Goal: Task Accomplishment & Management: Complete application form

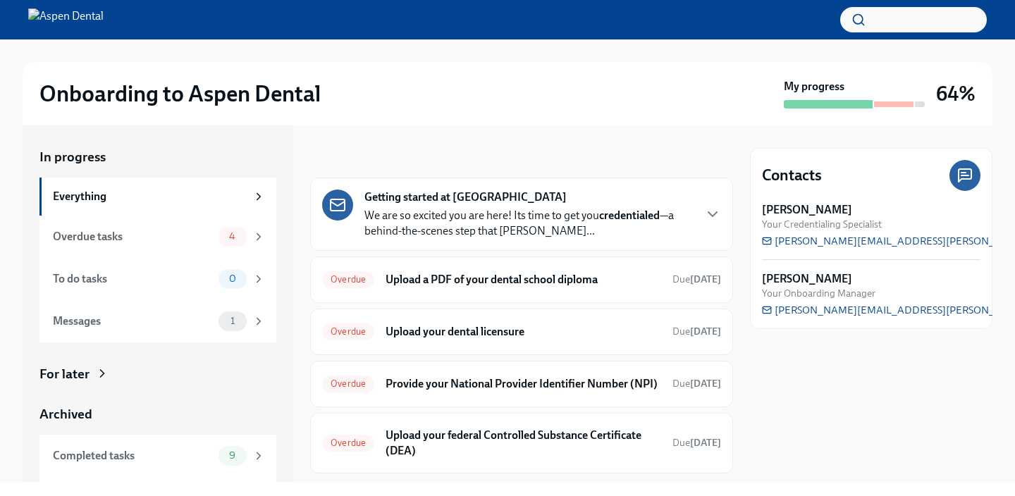
scroll to position [50, 0]
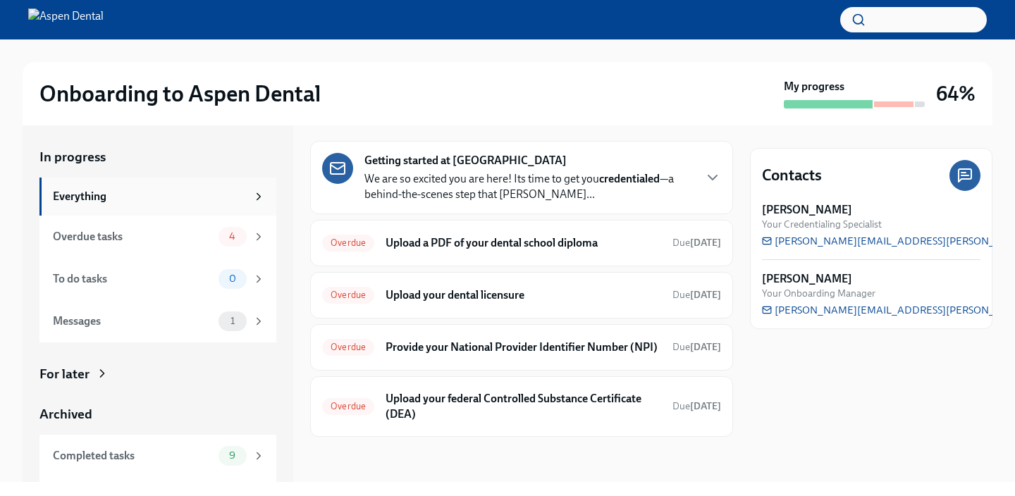
click at [149, 199] on div "Everything" at bounding box center [150, 197] width 194 height 16
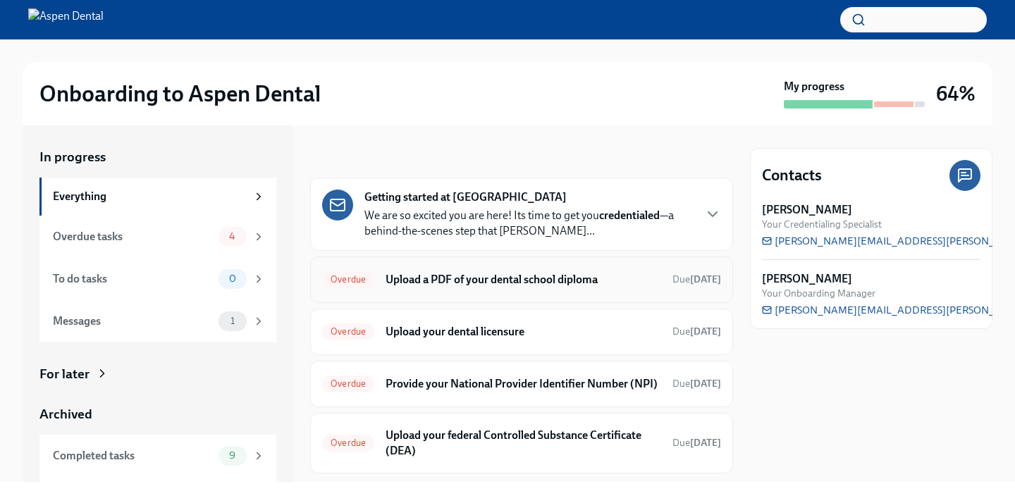
scroll to position [50, 0]
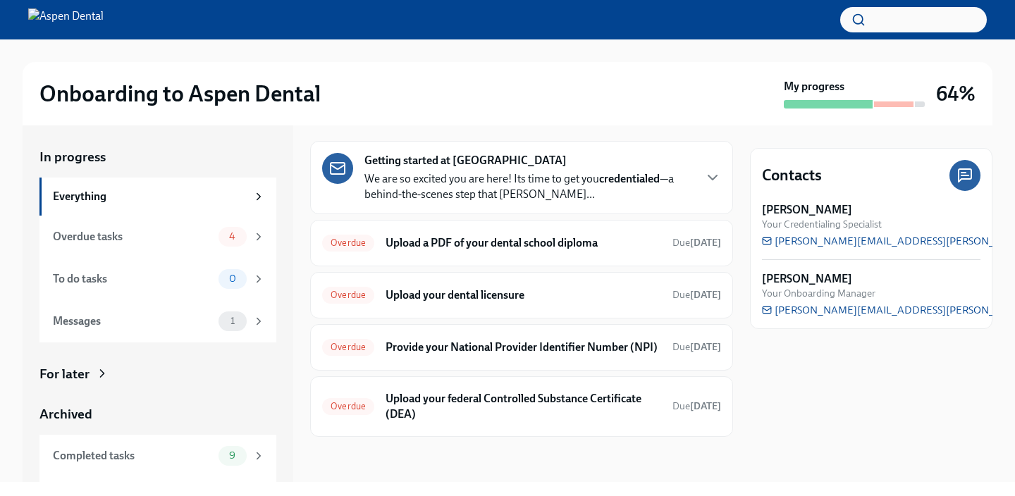
click at [787, 101] on div at bounding box center [828, 104] width 89 height 8
click at [141, 448] on div "Completed tasks" at bounding box center [133, 456] width 160 height 16
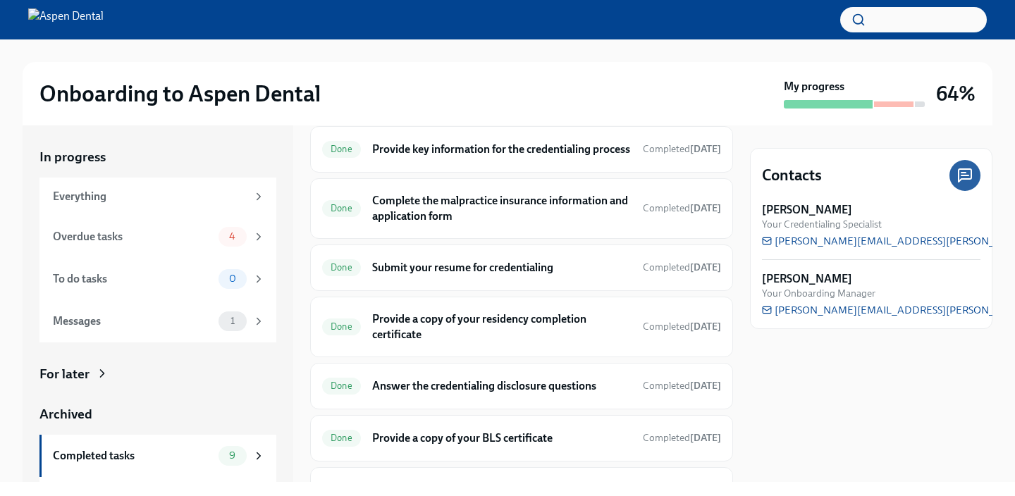
scroll to position [173, 0]
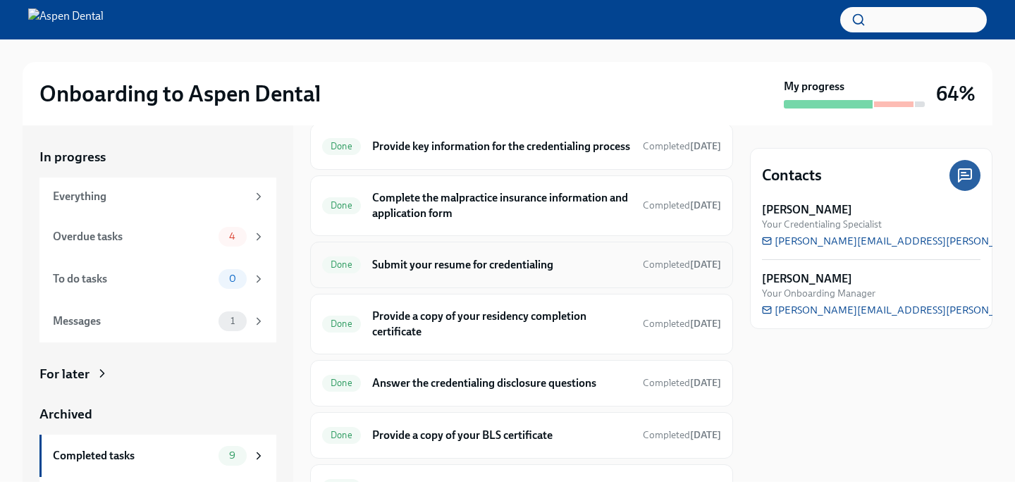
click at [417, 273] on h6 "Submit your resume for credentialing" at bounding box center [501, 265] width 259 height 16
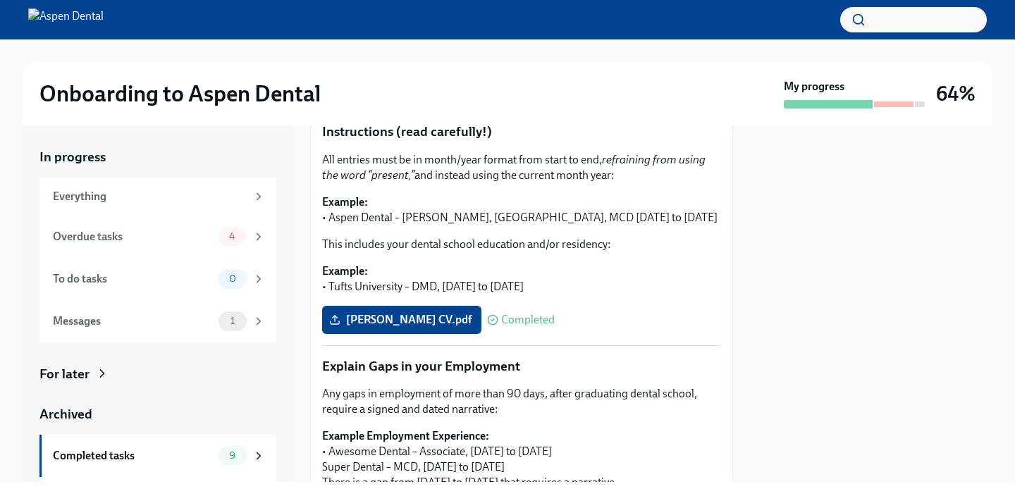
scroll to position [289, 0]
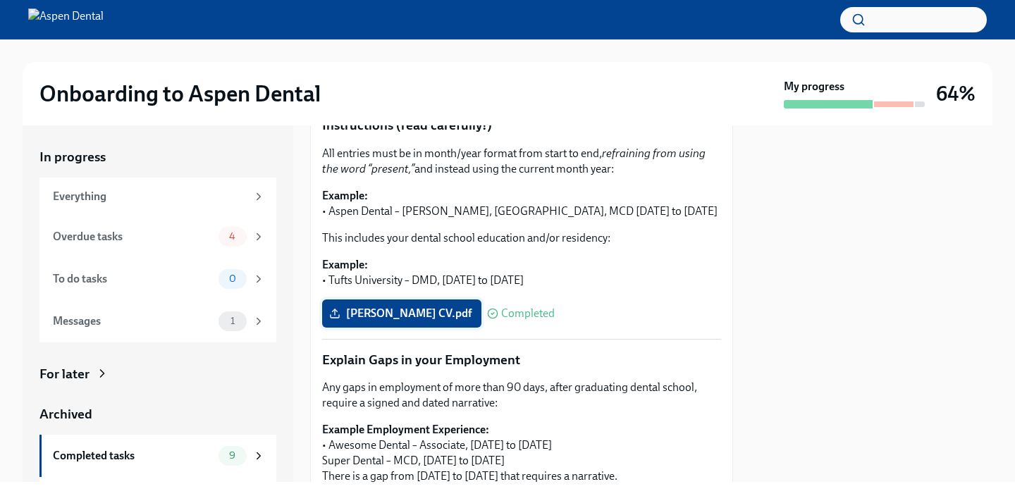
click at [427, 309] on span "[PERSON_NAME] CV.pdf" at bounding box center [402, 314] width 140 height 14
click at [0, 0] on input "[PERSON_NAME] CV.pdf" at bounding box center [0, 0] width 0 height 0
click at [510, 318] on span "Completed" at bounding box center [528, 313] width 54 height 11
click at [322, 307] on label "[PERSON_NAME] CV.pdf" at bounding box center [401, 314] width 159 height 28
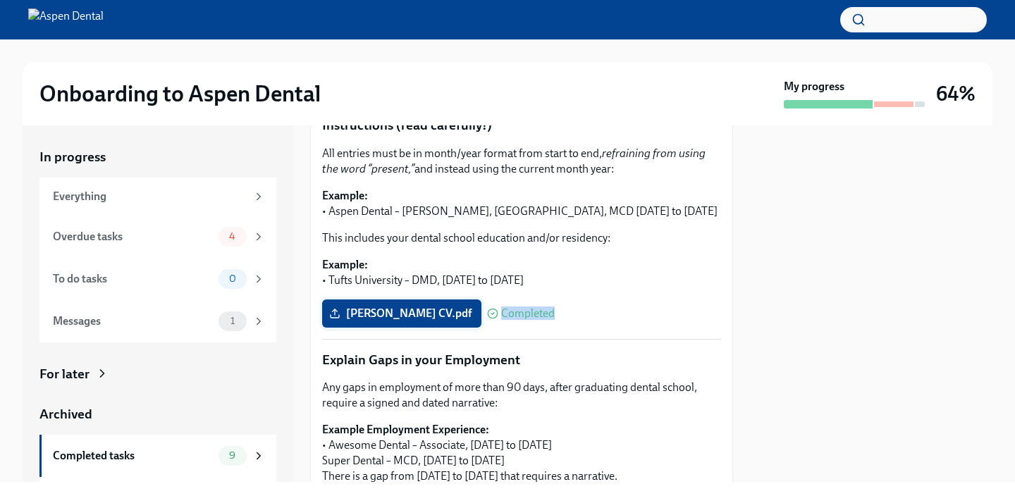
click at [0, 0] on input "[PERSON_NAME] CV.pdf" at bounding box center [0, 0] width 0 height 0
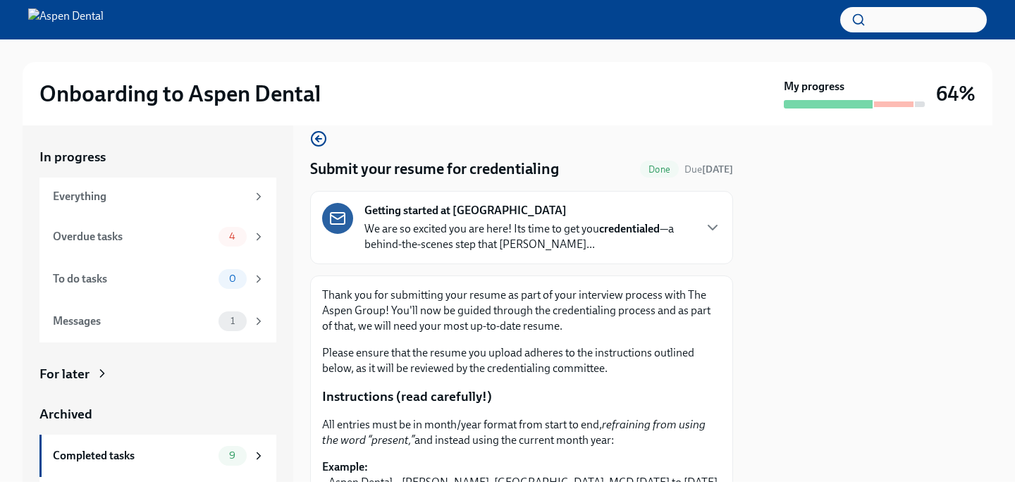
scroll to position [18, 0]
click at [536, 236] on p "We are so excited you are here! Its time to get you credentialed —a behind-the-…" at bounding box center [528, 236] width 328 height 31
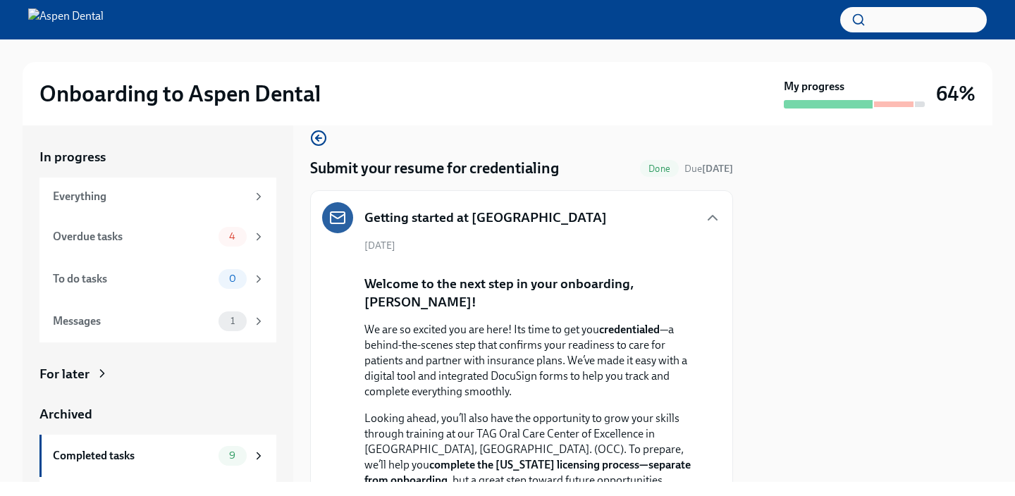
click at [559, 204] on div "Getting started at [GEOGRAPHIC_DATA]" at bounding box center [521, 217] width 399 height 31
click at [321, 138] on icon "button" at bounding box center [319, 138] width 6 height 0
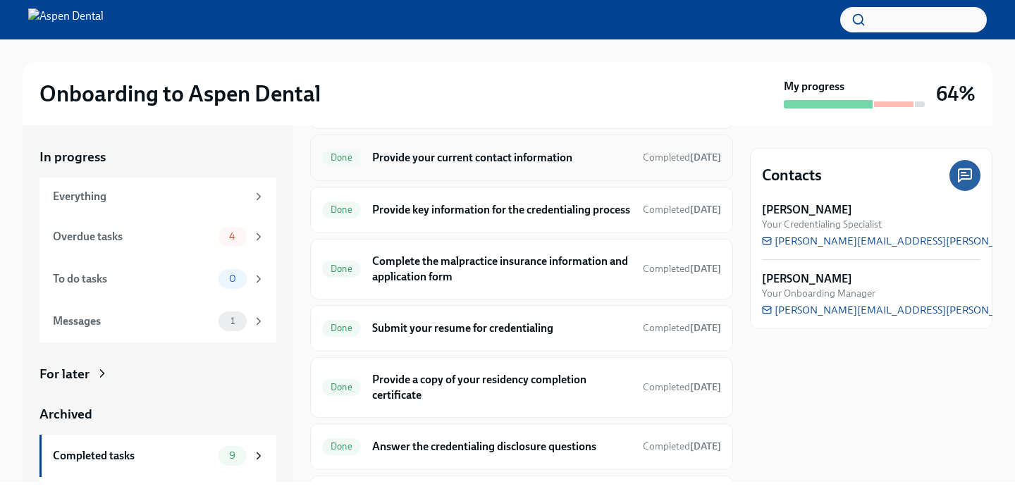
scroll to position [189, 0]
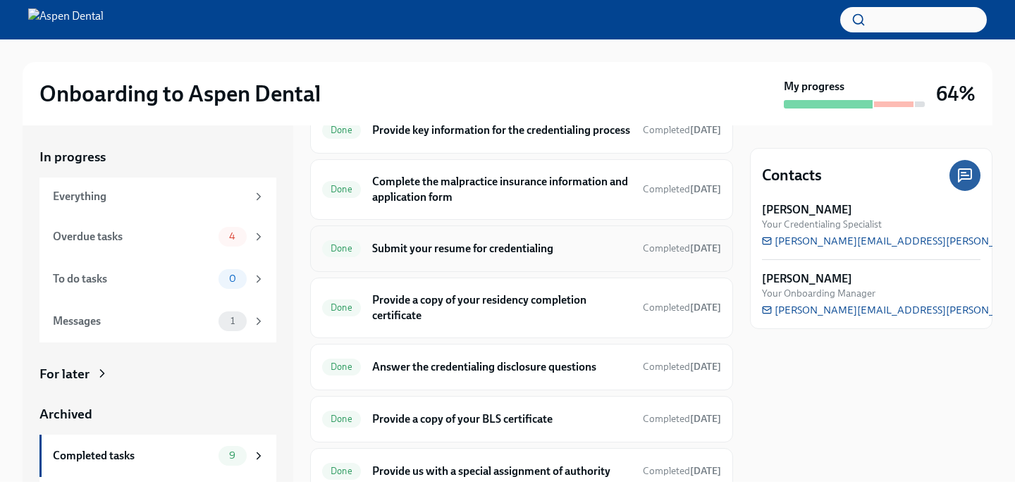
click at [459, 257] on h6 "Submit your resume for credentialing" at bounding box center [501, 249] width 259 height 16
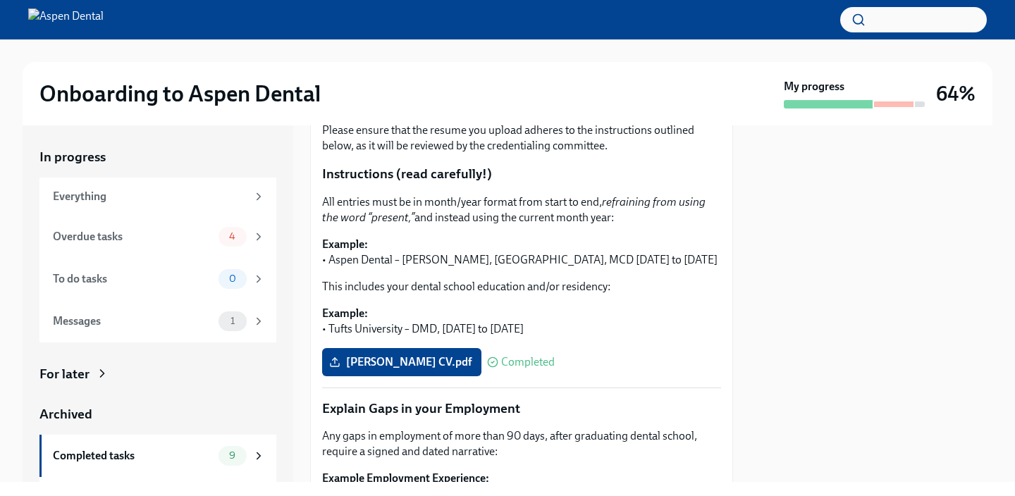
scroll to position [259, 0]
